Goal: Information Seeking & Learning: Learn about a topic

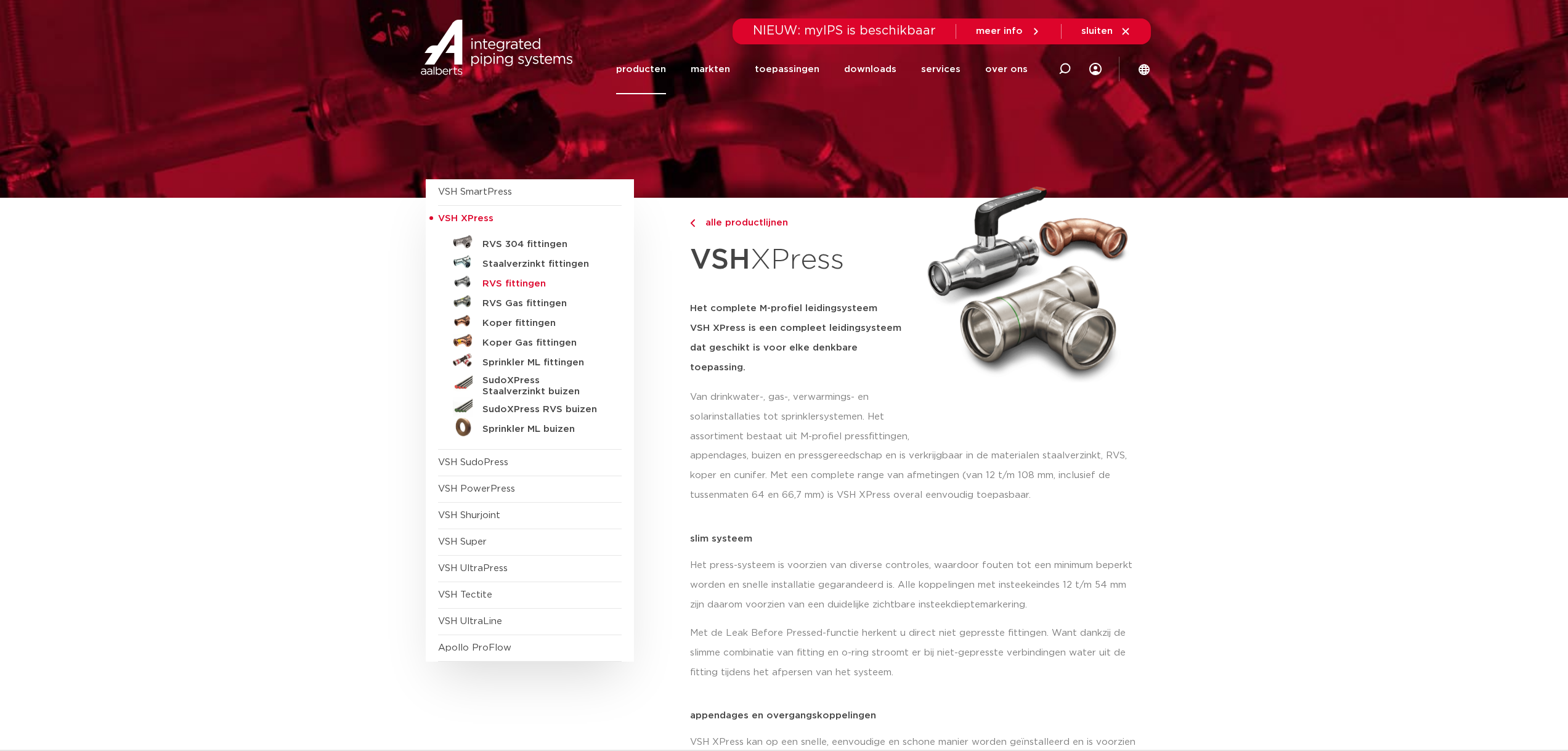
click at [503, 289] on h5 "RVS fittingen" at bounding box center [543, 284] width 122 height 11
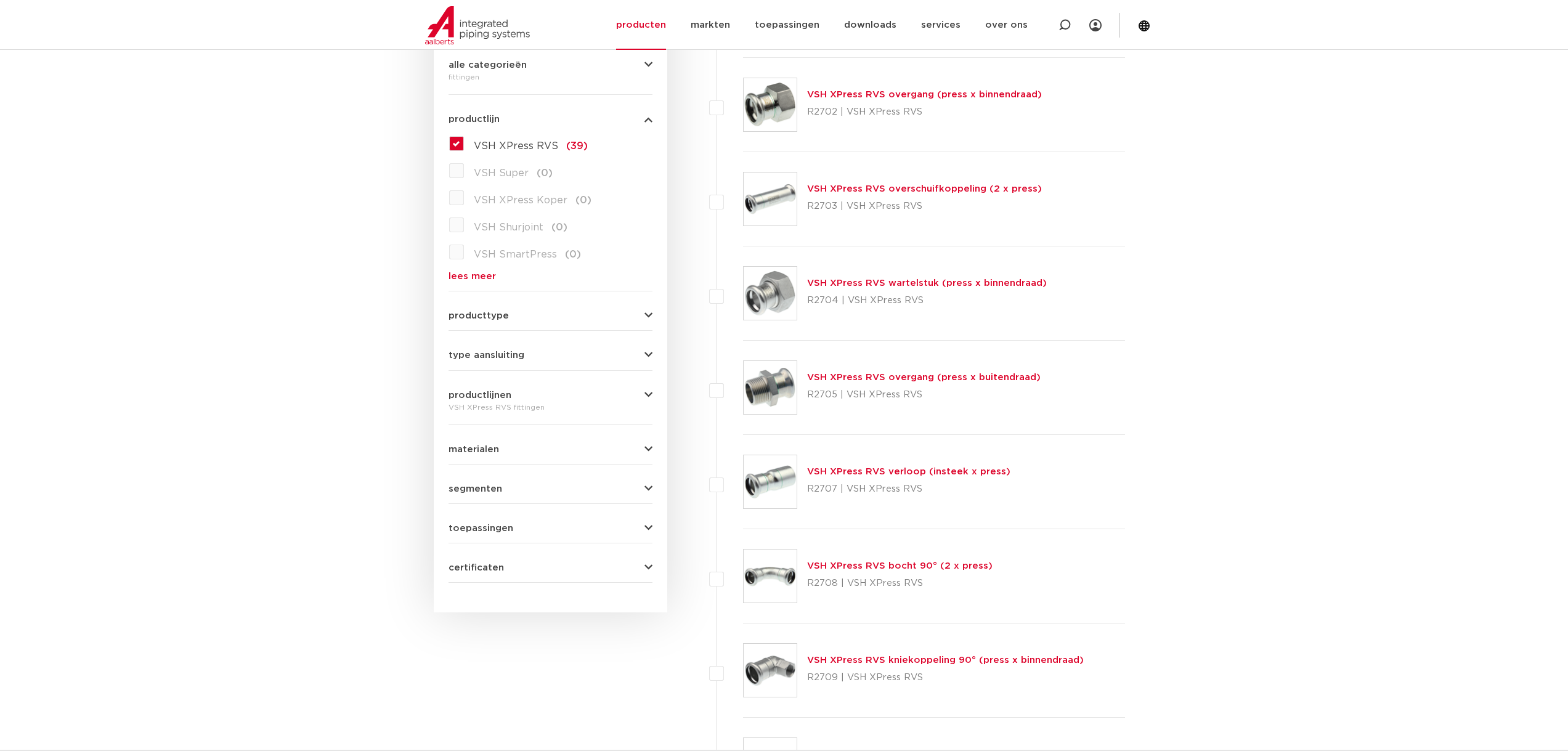
scroll to position [308, 0]
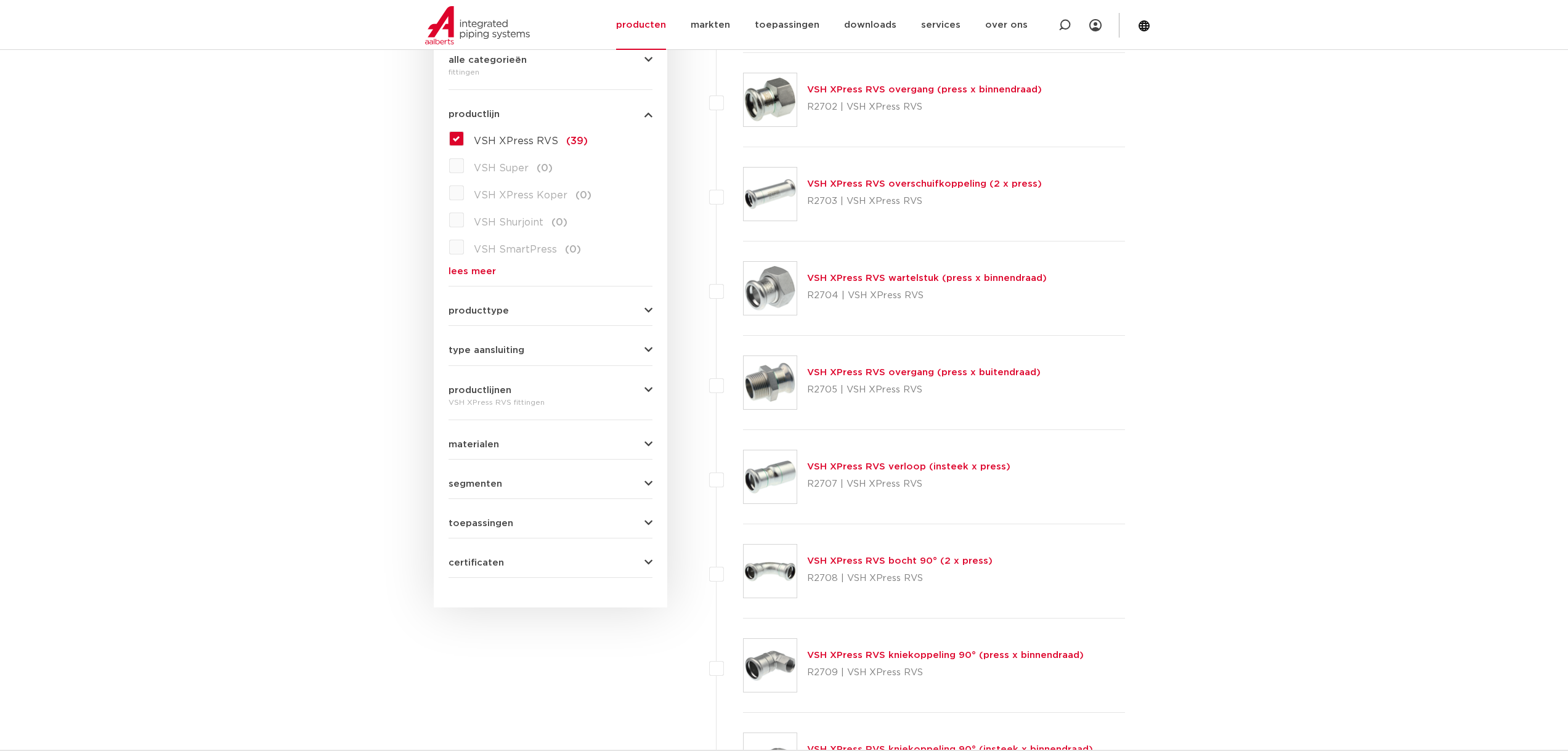
click at [849, 283] on link "VSH XPress RVS wartelstuk (press x binnendraad)" at bounding box center [927, 278] width 240 height 10
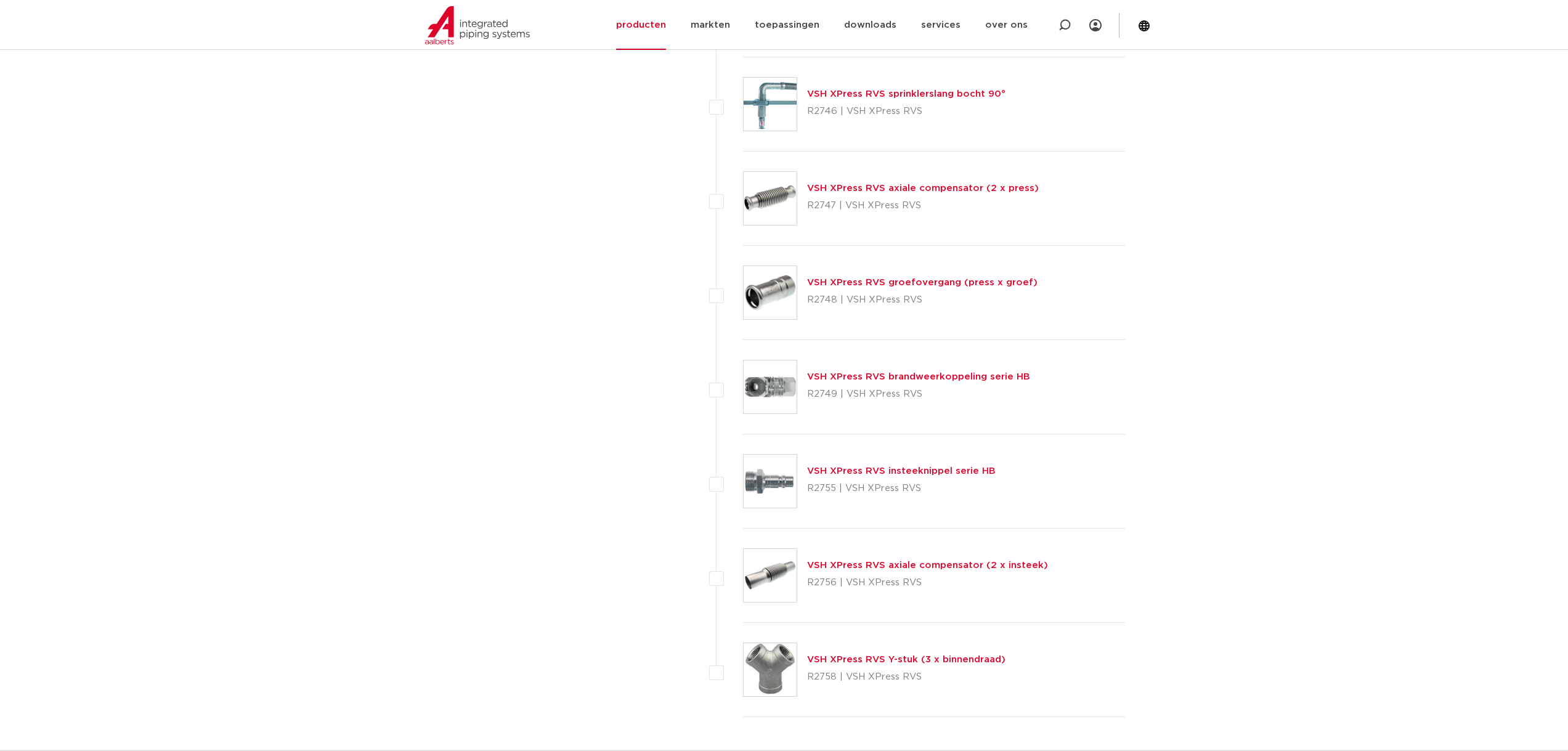
scroll to position [3204, 0]
